Goal: Task Accomplishment & Management: Manage account settings

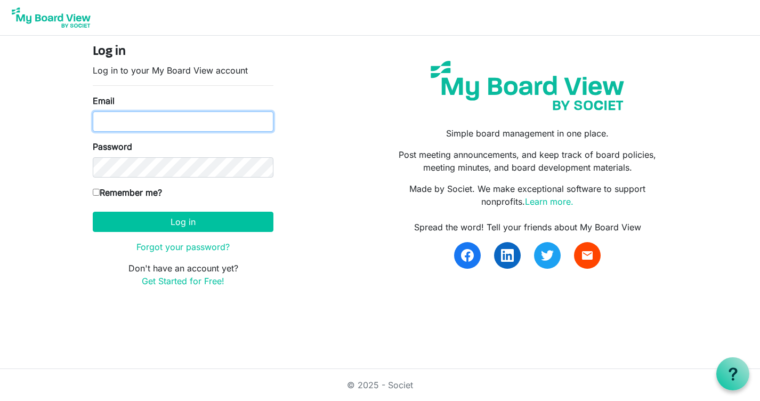
type input "ellierodriguez1118@gmail.com"
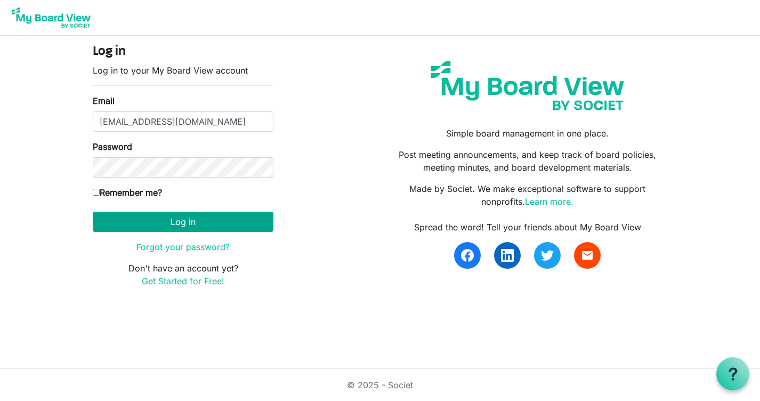
click at [179, 226] on button "Log in" at bounding box center [183, 222] width 181 height 20
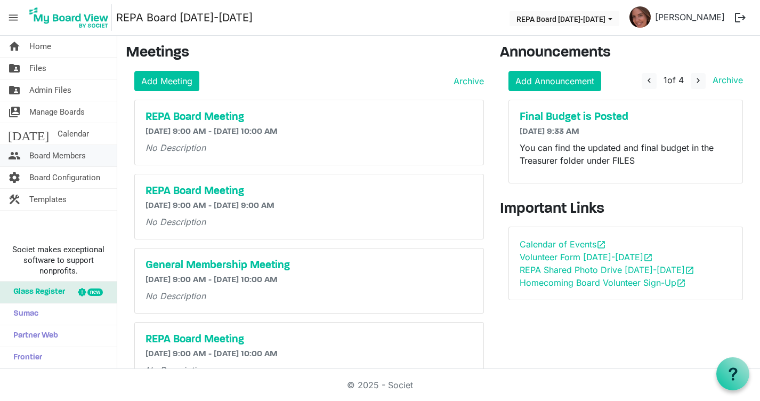
click at [35, 154] on span "Board Members" at bounding box center [57, 155] width 57 height 21
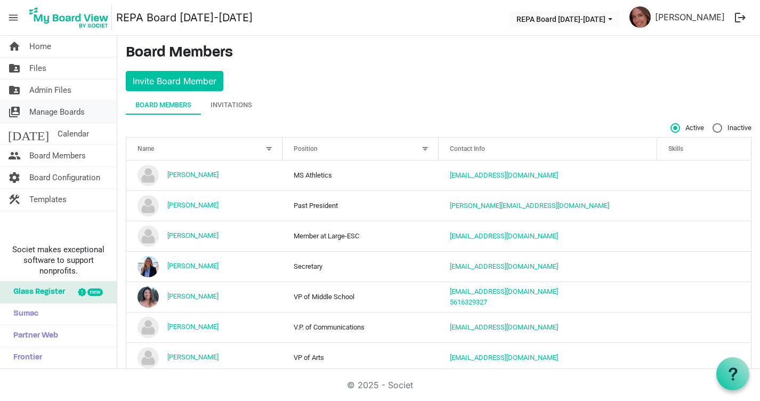
click at [62, 108] on span "Manage Boards" at bounding box center [56, 111] width 55 height 21
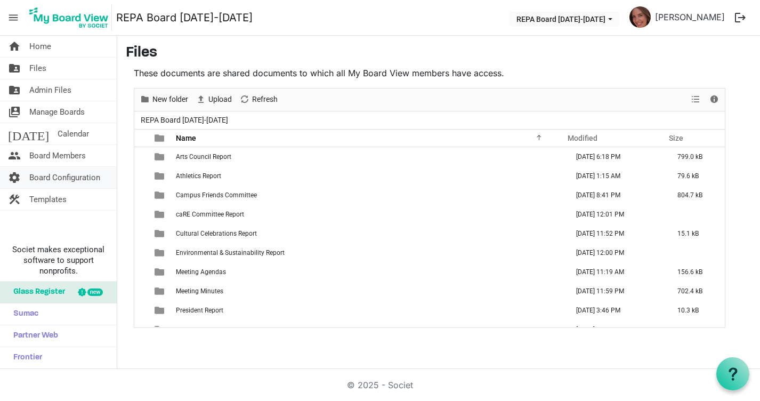
click at [43, 171] on span "Board Configuration" at bounding box center [64, 177] width 71 height 21
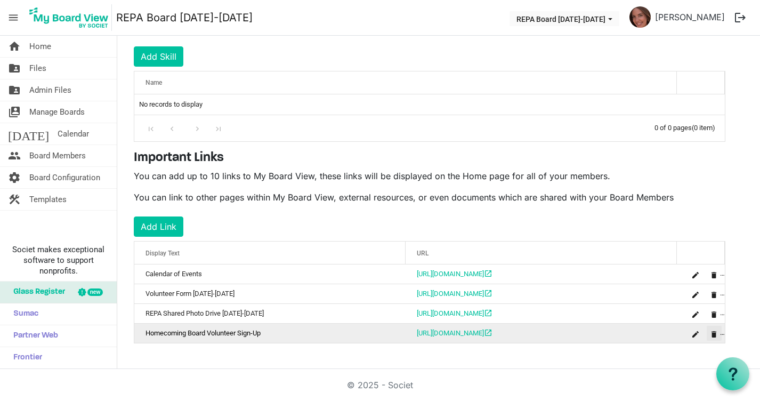
click at [717, 331] on span "is Command column column header" at bounding box center [714, 334] width 6 height 6
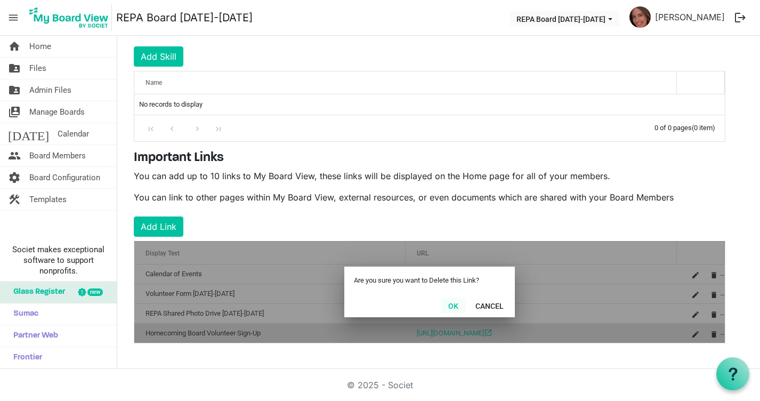
click at [456, 303] on button "OK" at bounding box center [453, 305] width 24 height 15
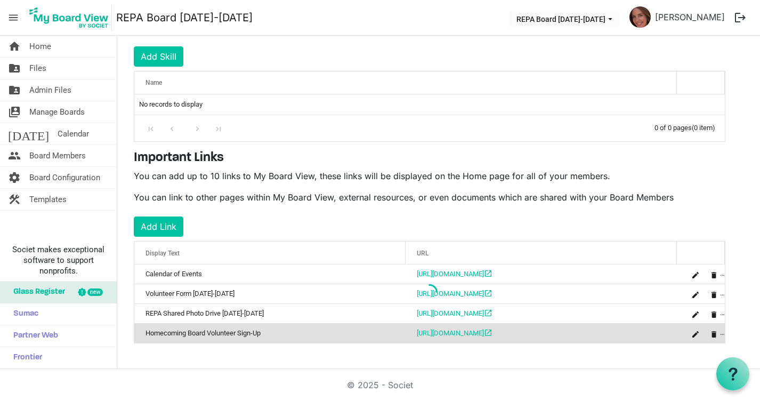
scroll to position [153, 0]
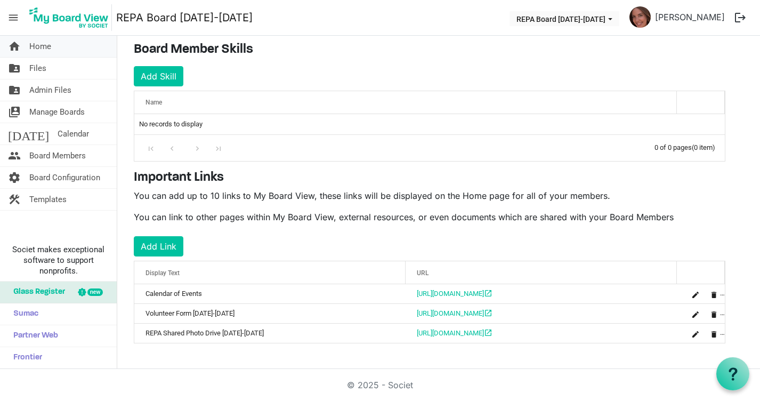
click at [38, 49] on span "Home" at bounding box center [40, 46] width 22 height 21
